Goal: Transaction & Acquisition: Purchase product/service

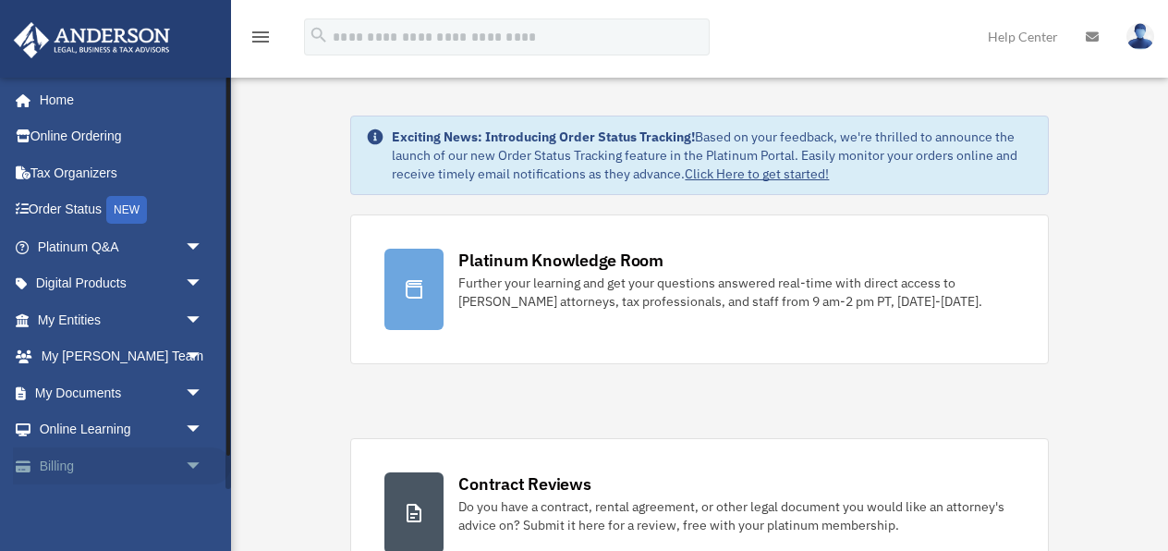
click at [189, 459] on span "arrow_drop_down" at bounding box center [203, 466] width 37 height 38
click at [60, 458] on link "Billing arrow_drop_up" at bounding box center [122, 465] width 218 height 37
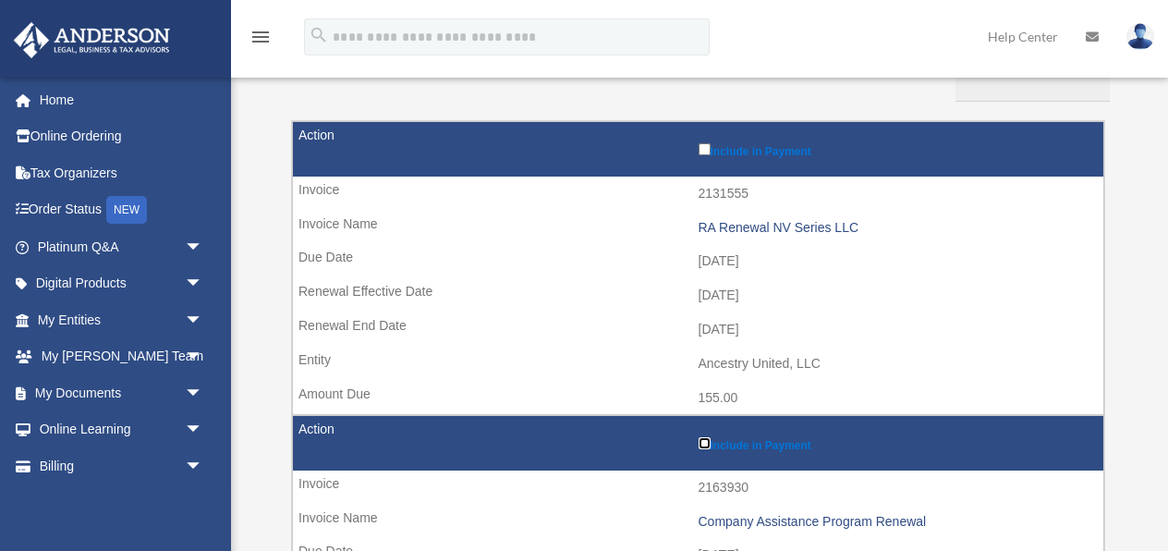
scroll to position [193, 0]
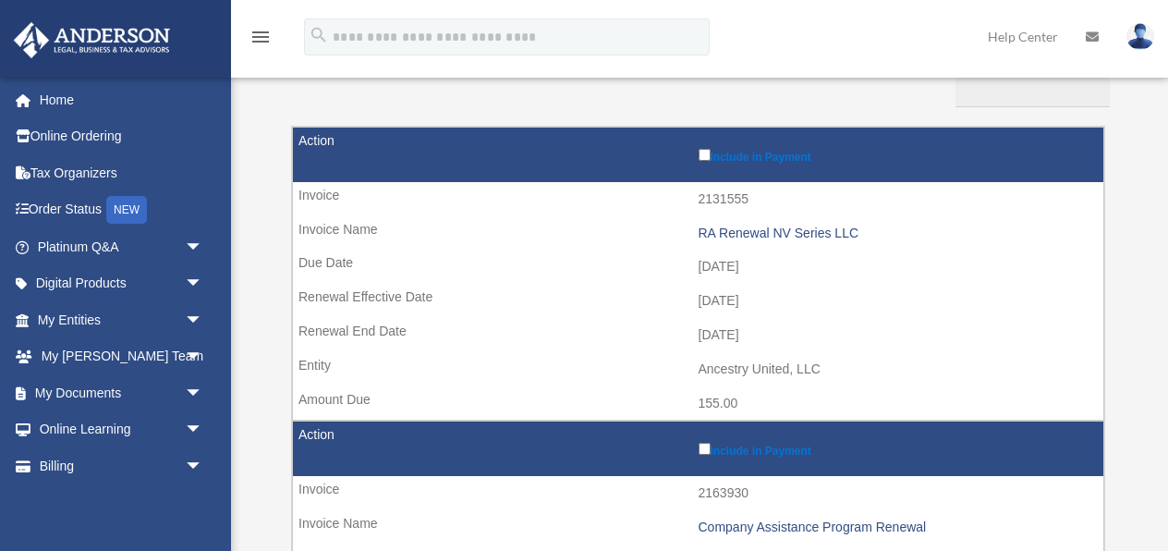
click at [710, 153] on label "Include in Payment" at bounding box center [897, 154] width 397 height 18
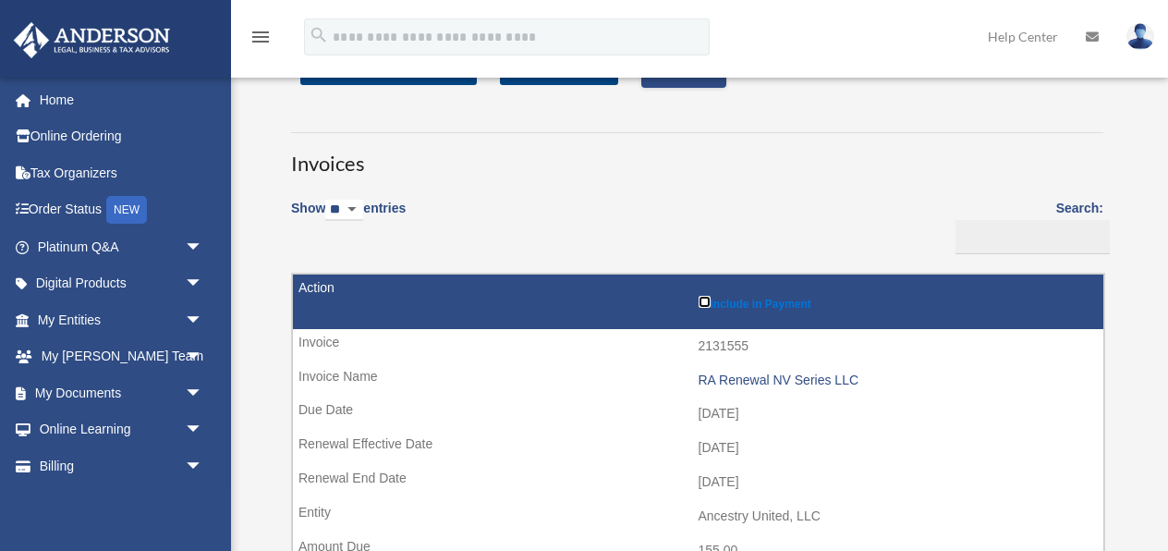
scroll to position [0, 0]
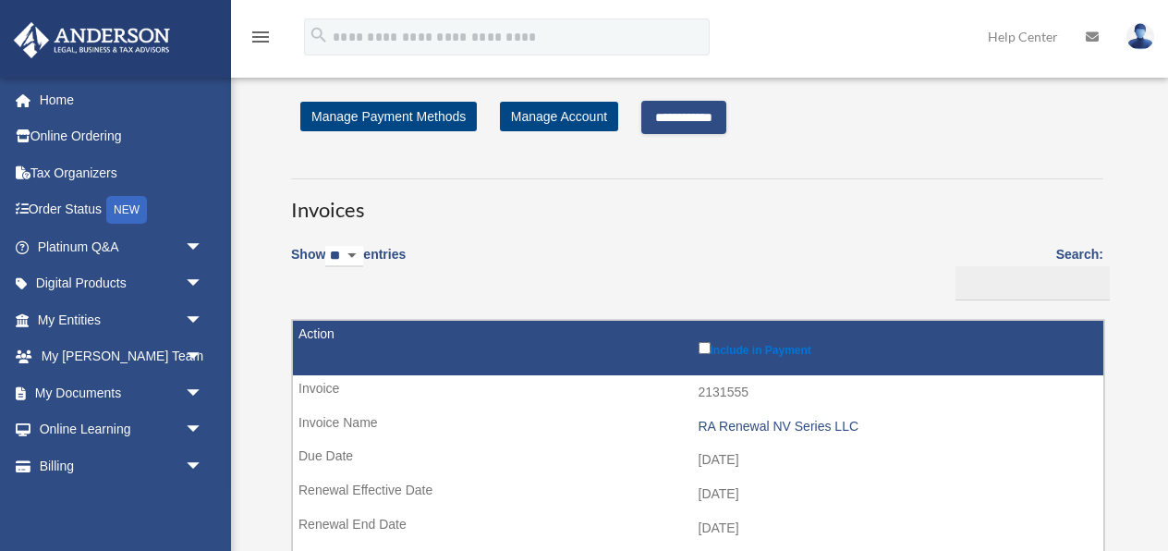
click at [715, 115] on input "**********" at bounding box center [683, 117] width 85 height 33
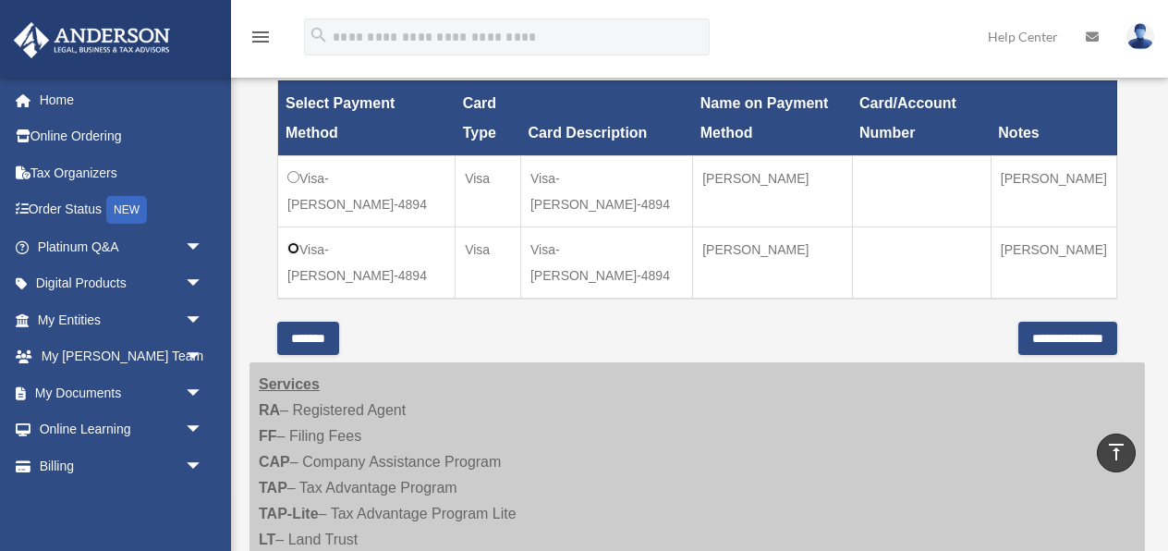
scroll to position [651, 0]
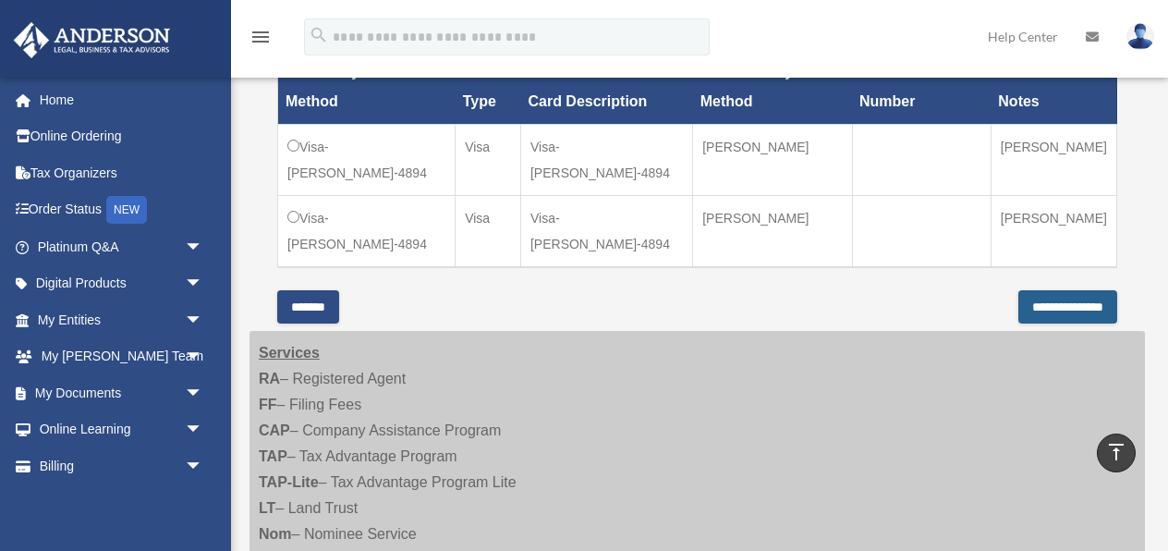
click at [1021, 300] on input "**********" at bounding box center [1068, 306] width 99 height 33
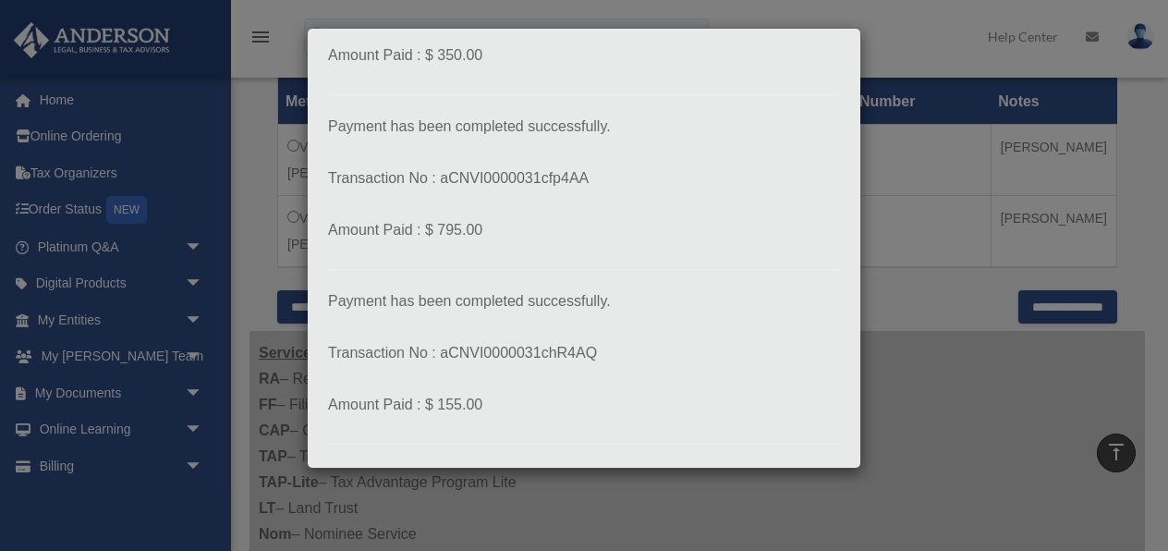
scroll to position [247, 0]
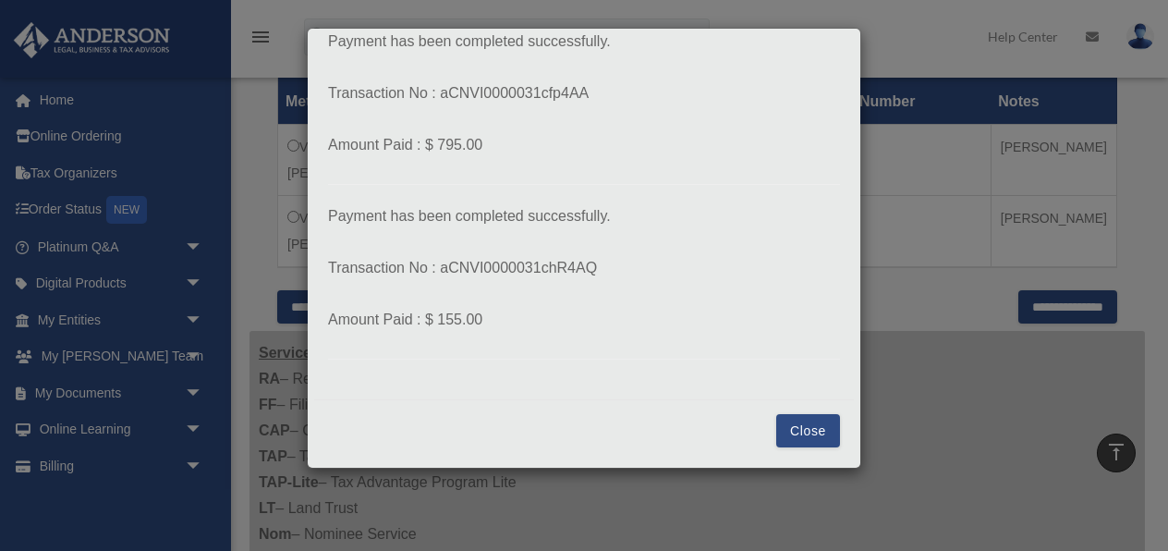
click at [800, 425] on button "Close" at bounding box center [808, 430] width 64 height 33
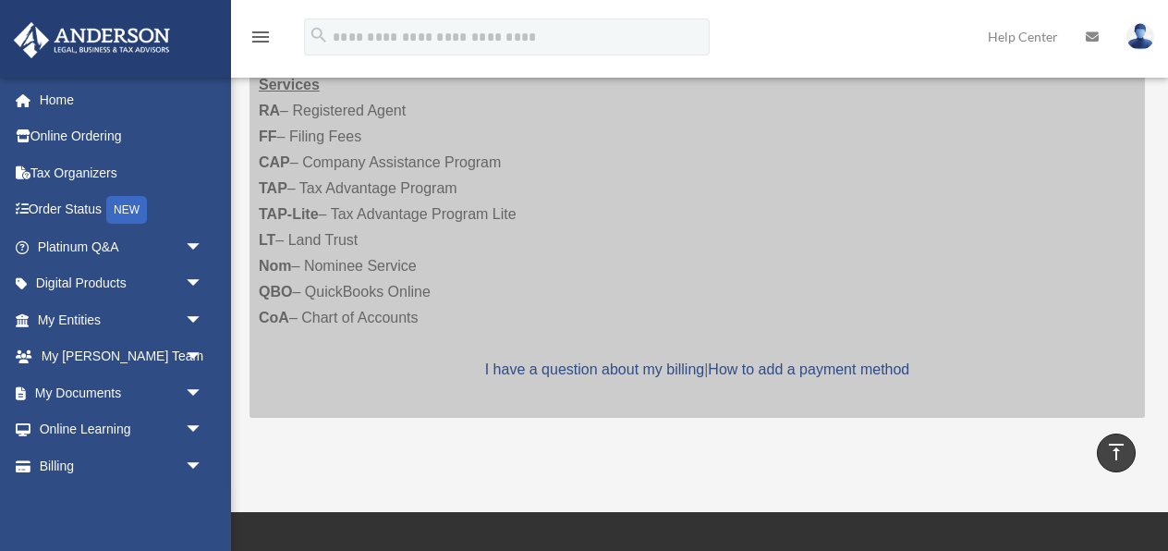
scroll to position [920, 0]
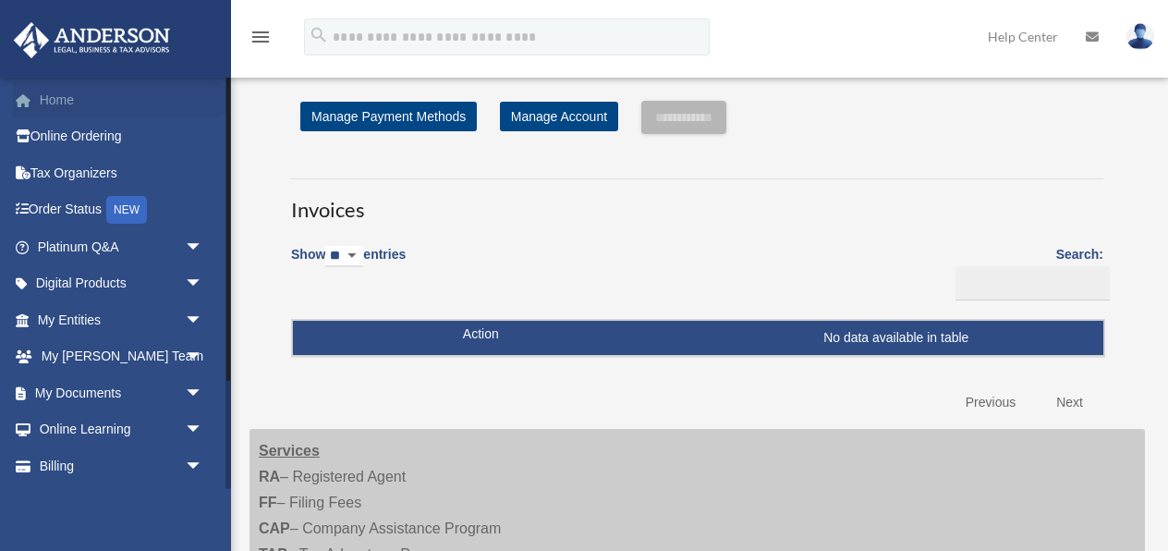
click at [61, 88] on link "Home" at bounding box center [122, 99] width 218 height 37
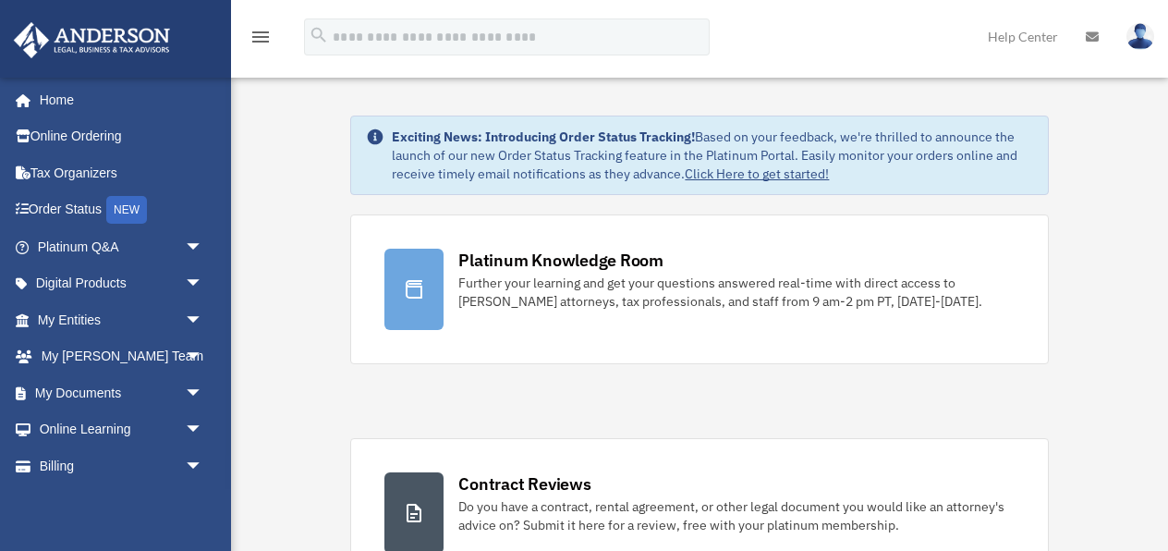
click at [1139, 42] on img at bounding box center [1141, 36] width 28 height 27
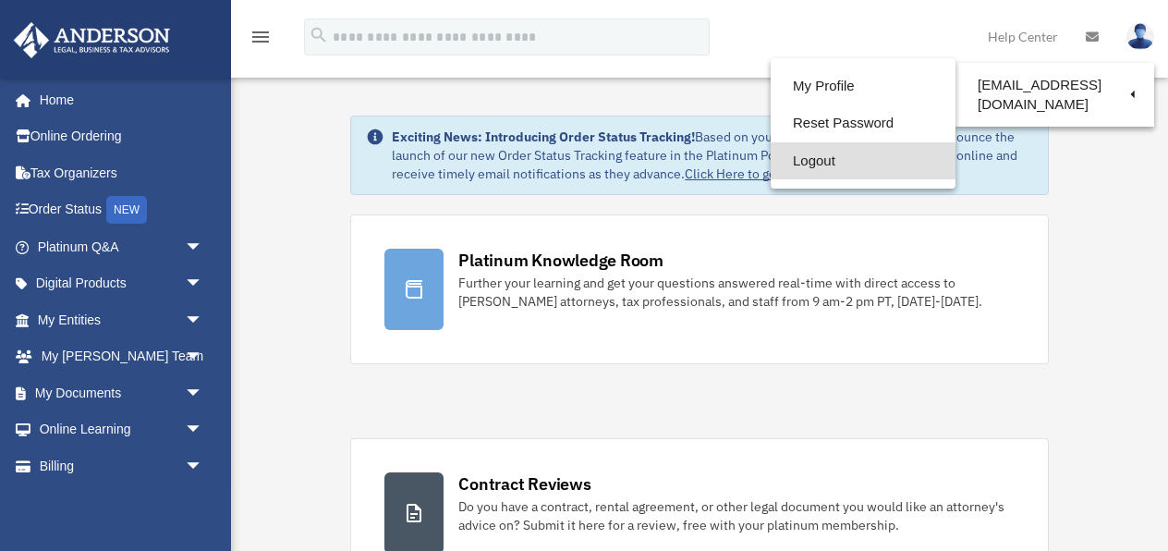
click at [815, 156] on link "Logout" at bounding box center [863, 161] width 185 height 38
